Goal: Check status

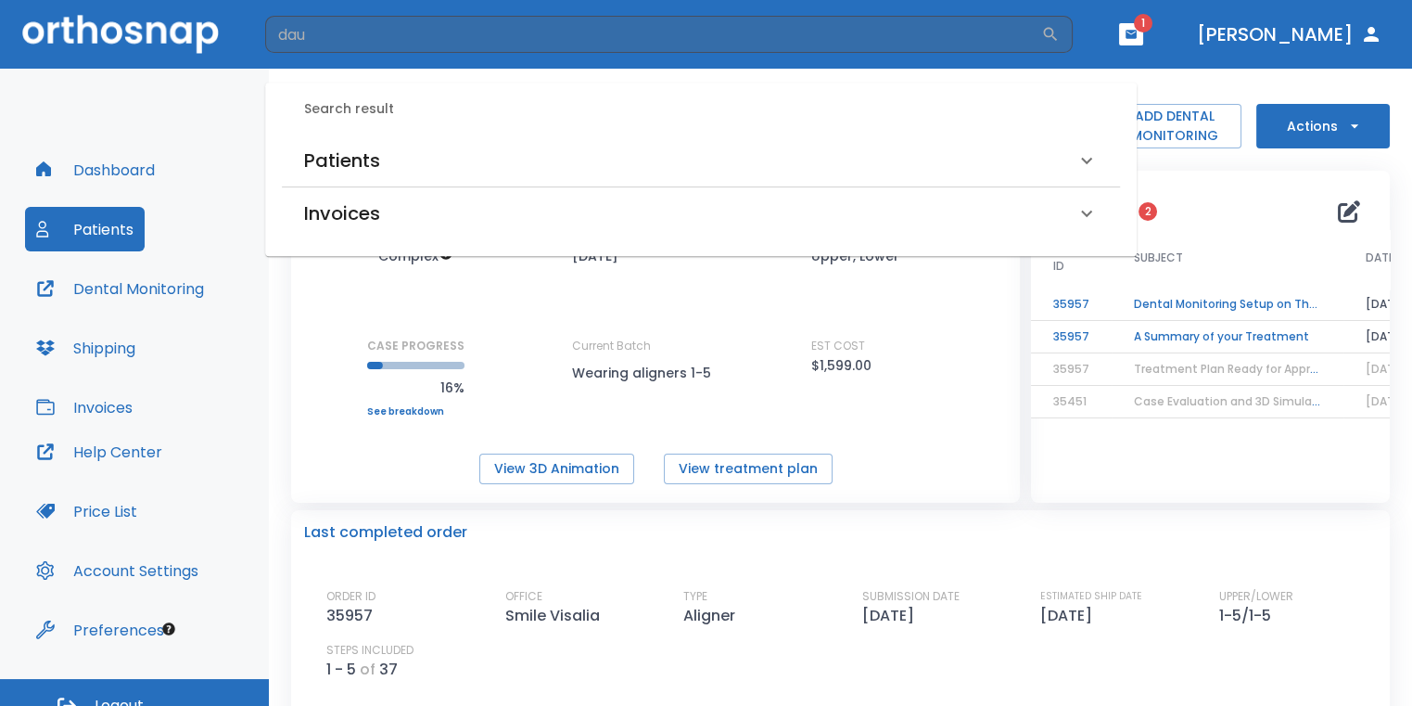
click at [381, 161] on div "Patients" at bounding box center [690, 161] width 772 height 30
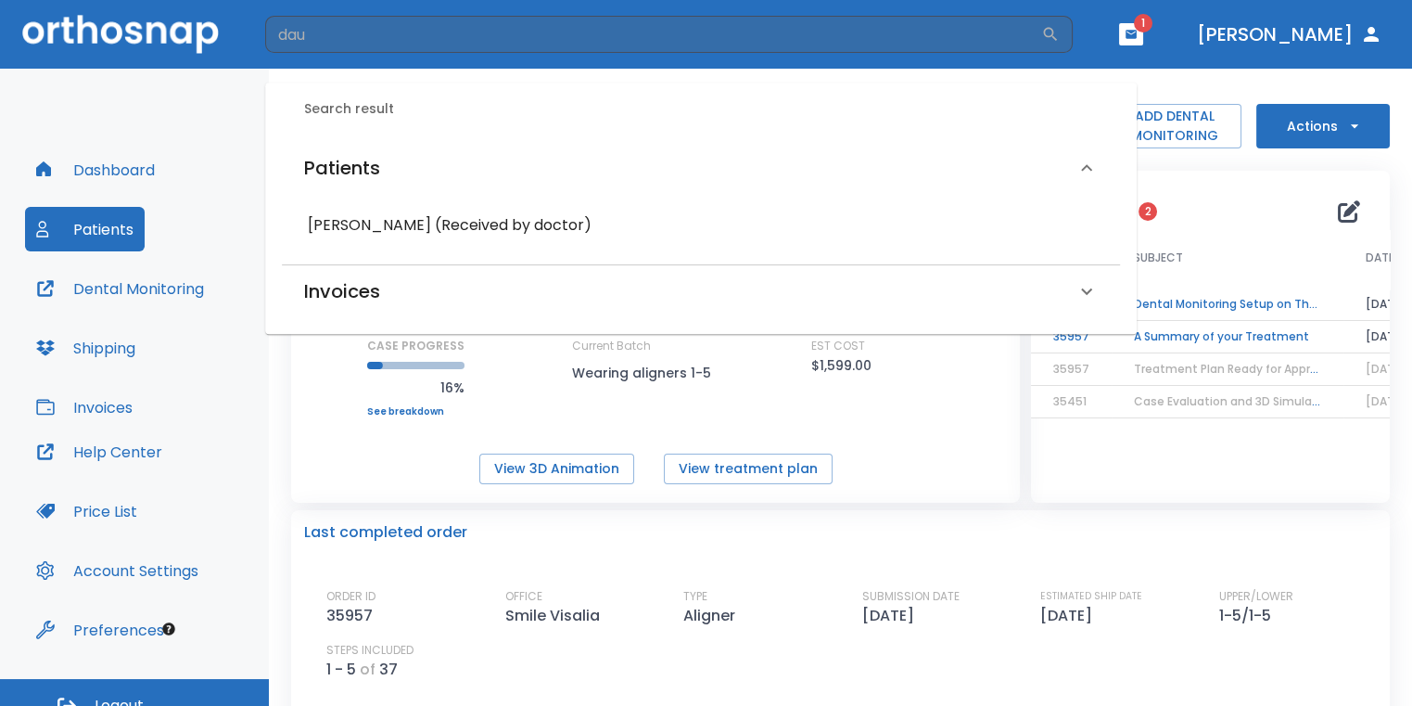
click at [439, 230] on h6 "[PERSON_NAME] (Received by doctor)" at bounding box center [701, 225] width 786 height 26
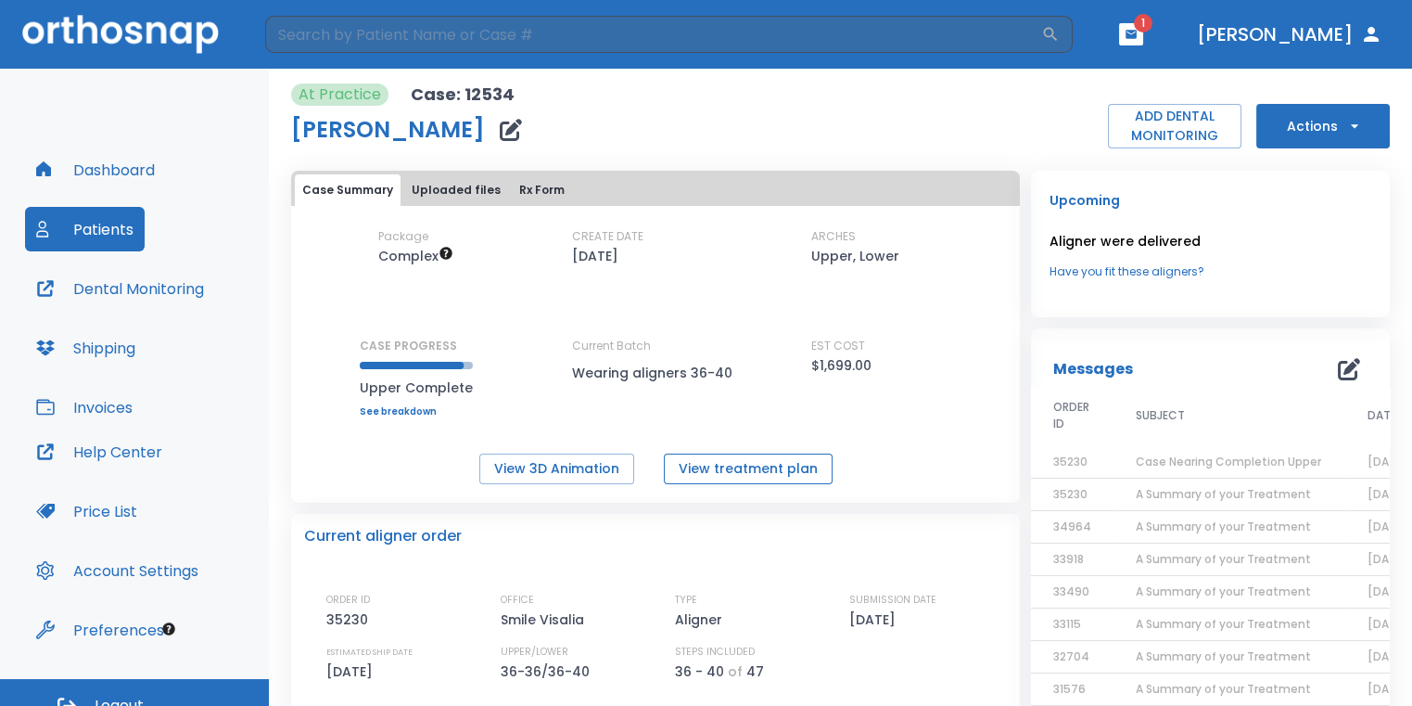
click at [798, 462] on button "View treatment plan" at bounding box center [748, 468] width 169 height 31
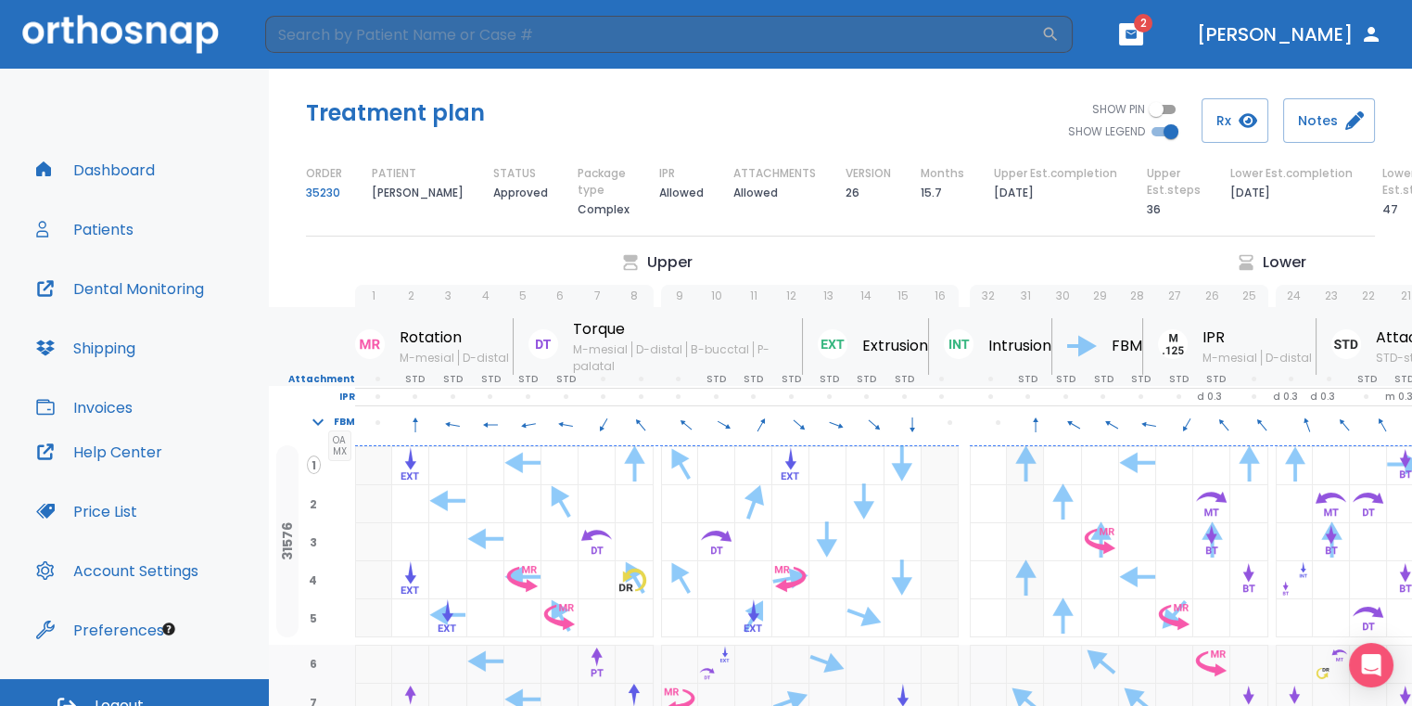
click at [1137, 31] on icon "button" at bounding box center [1131, 34] width 11 height 8
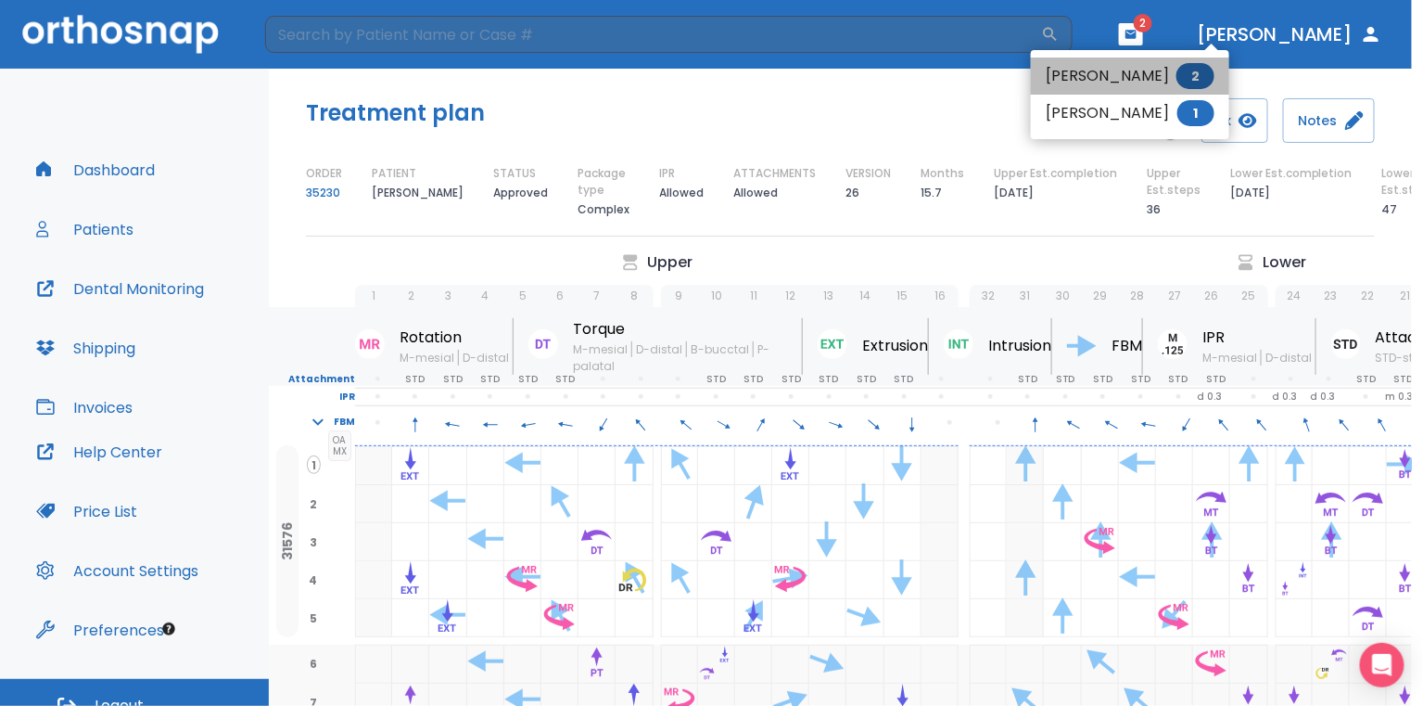
click at [1177, 73] on span "2" at bounding box center [1196, 76] width 38 height 26
